Goal: Task Accomplishment & Management: Manage account settings

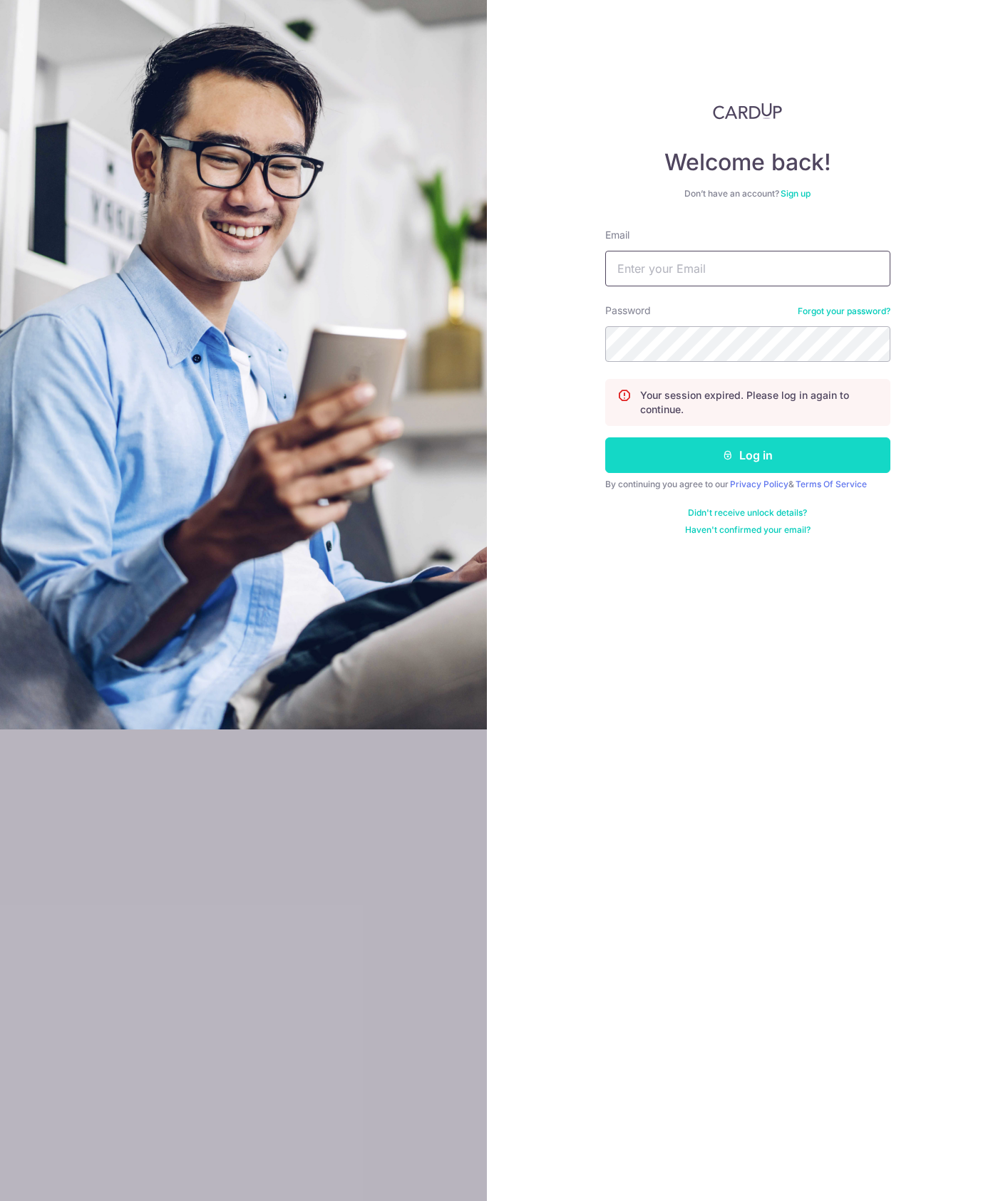
type input "[EMAIL_ADDRESS][DOMAIN_NAME]"
click at [815, 453] on button "Log in" at bounding box center [747, 455] width 285 height 36
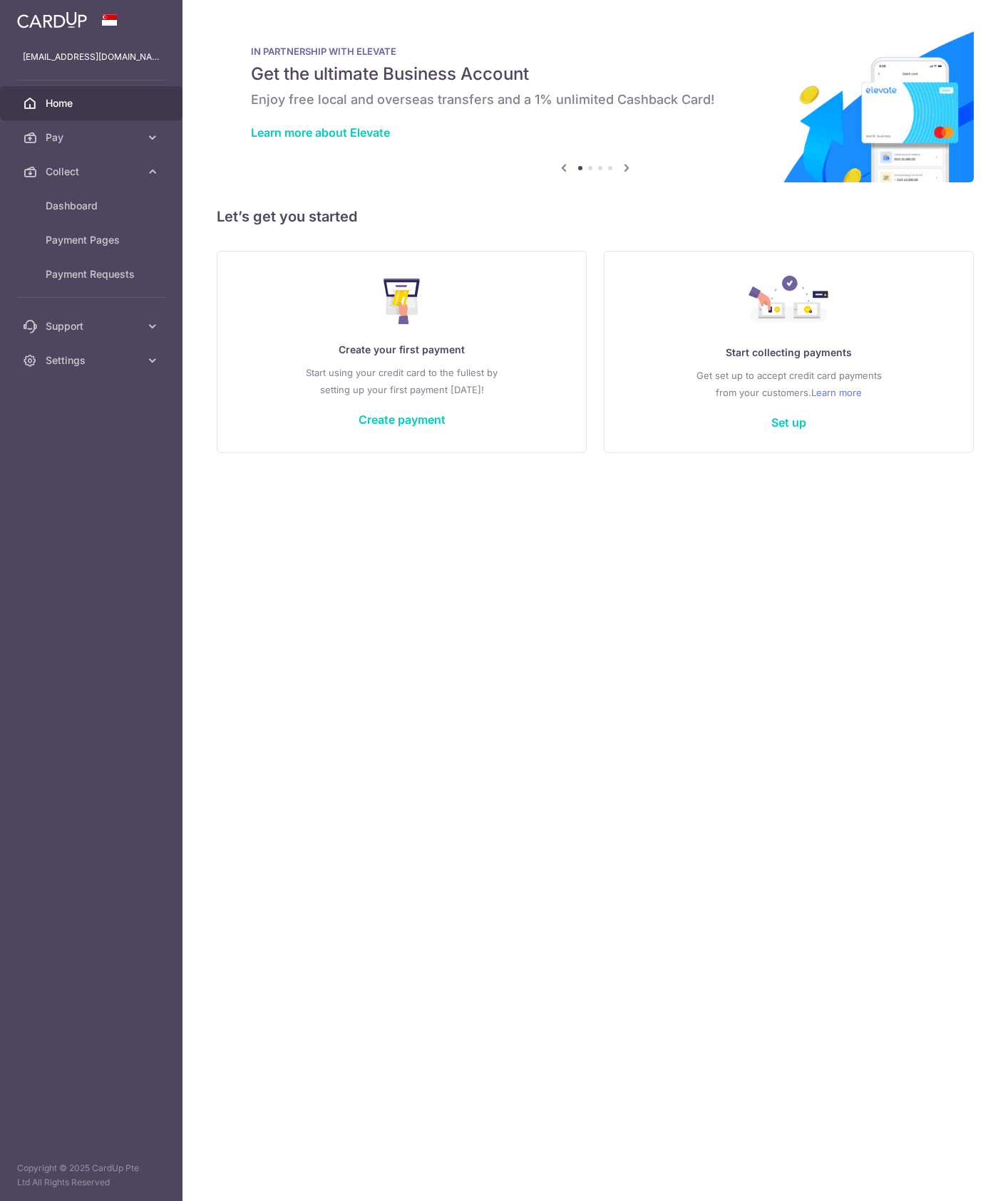
click at [55, 201] on span "Dashboard" at bounding box center [92, 205] width 94 height 14
